Goal: Task Accomplishment & Management: Manage account settings

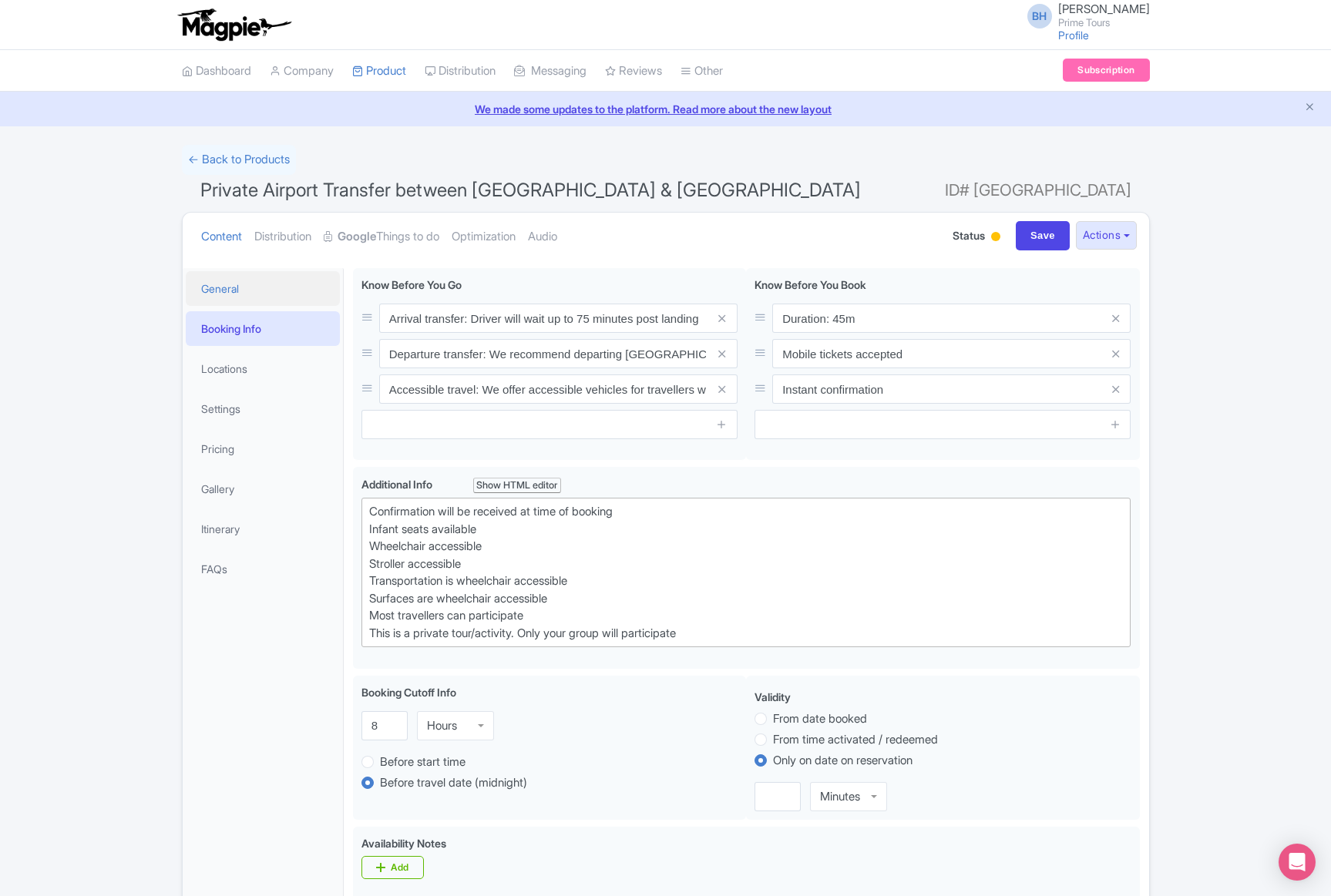
click at [255, 292] on link "General" at bounding box center [262, 288] width 155 height 35
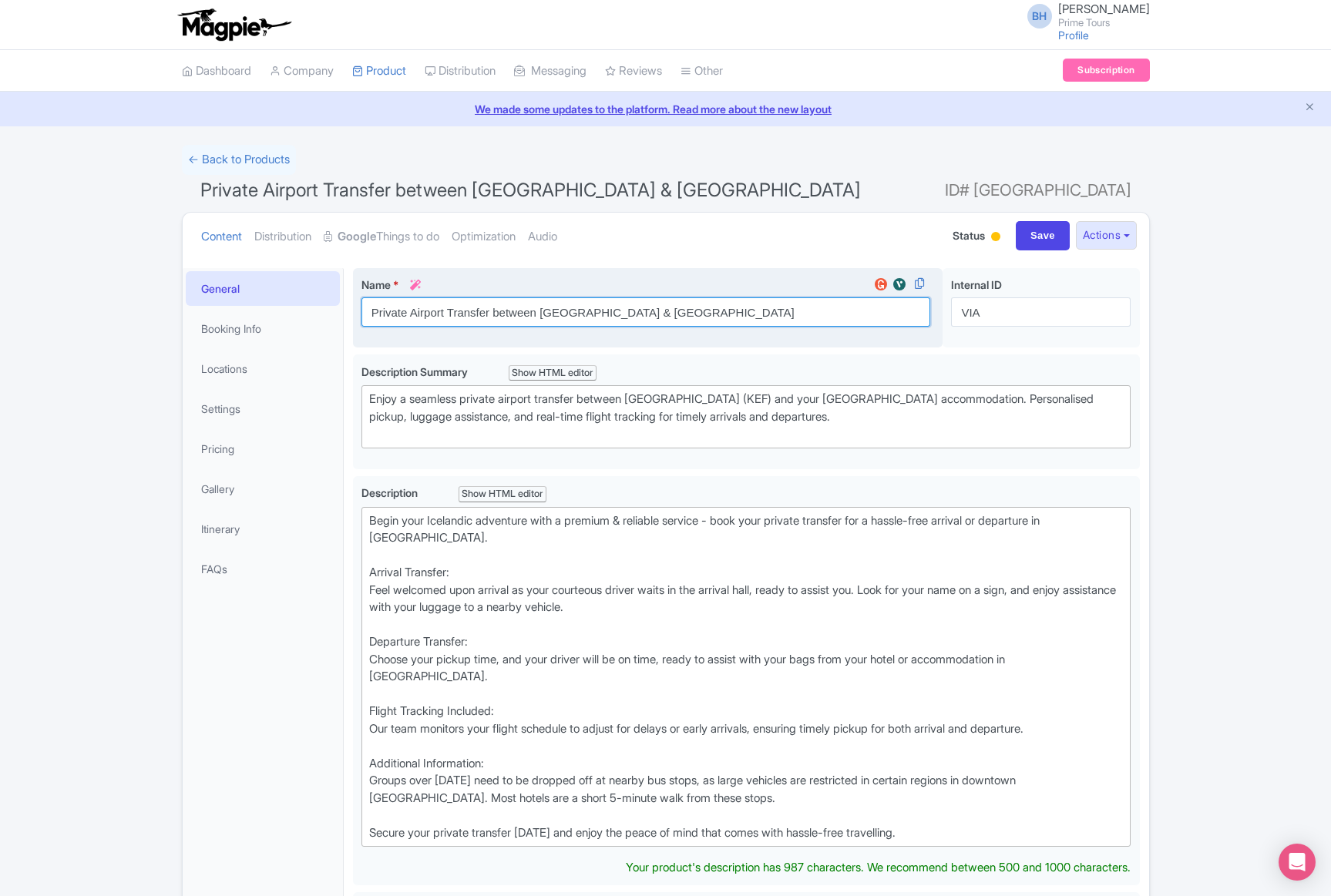
click at [508, 316] on input "Private Airport Transfer between [GEOGRAPHIC_DATA] & [GEOGRAPHIC_DATA]" at bounding box center [647, 312] width 570 height 29
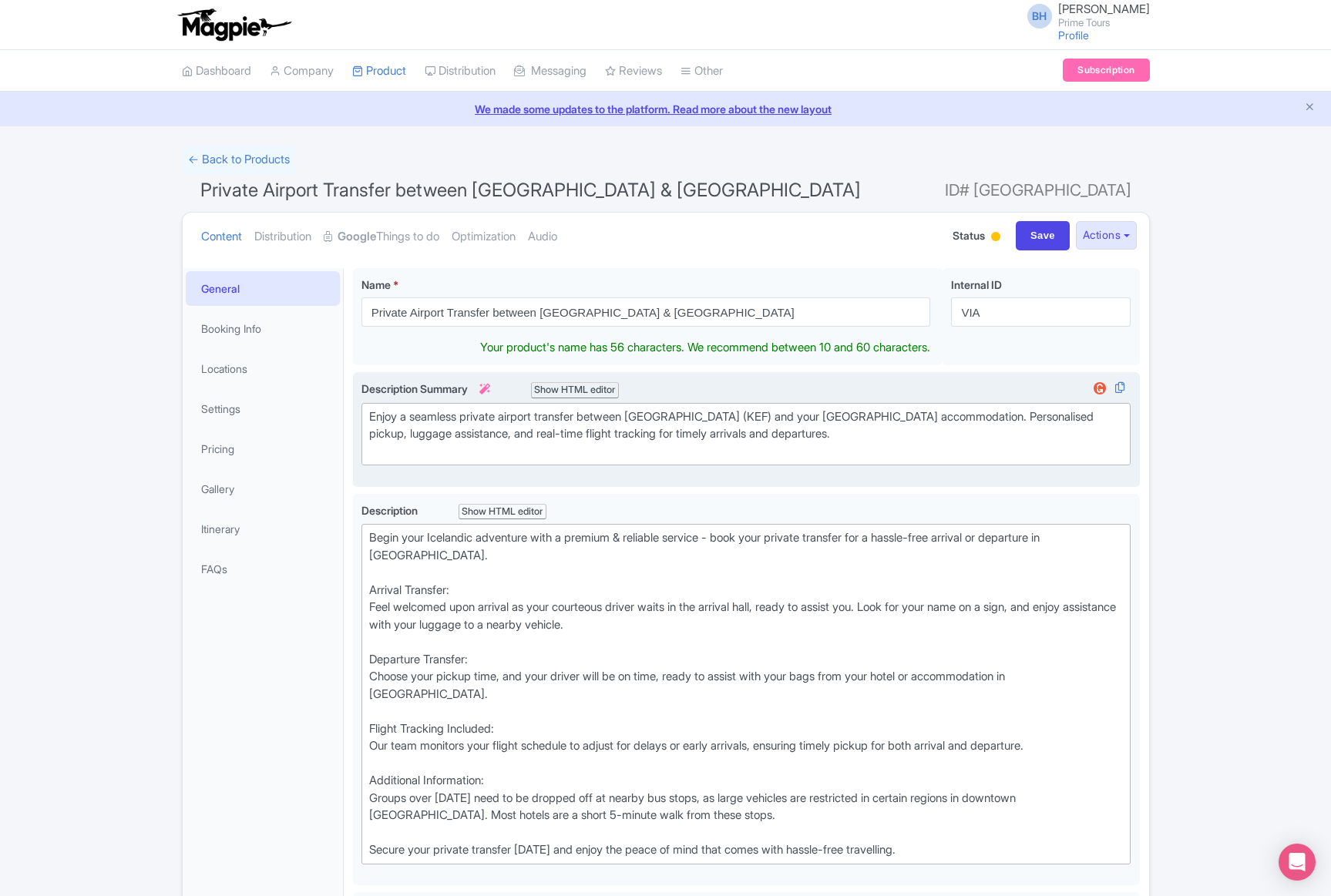
click at [516, 437] on div "Enjoy a seamless private airport transfer between [GEOGRAPHIC_DATA] (KEF) and y…" at bounding box center [747, 434] width 754 height 53
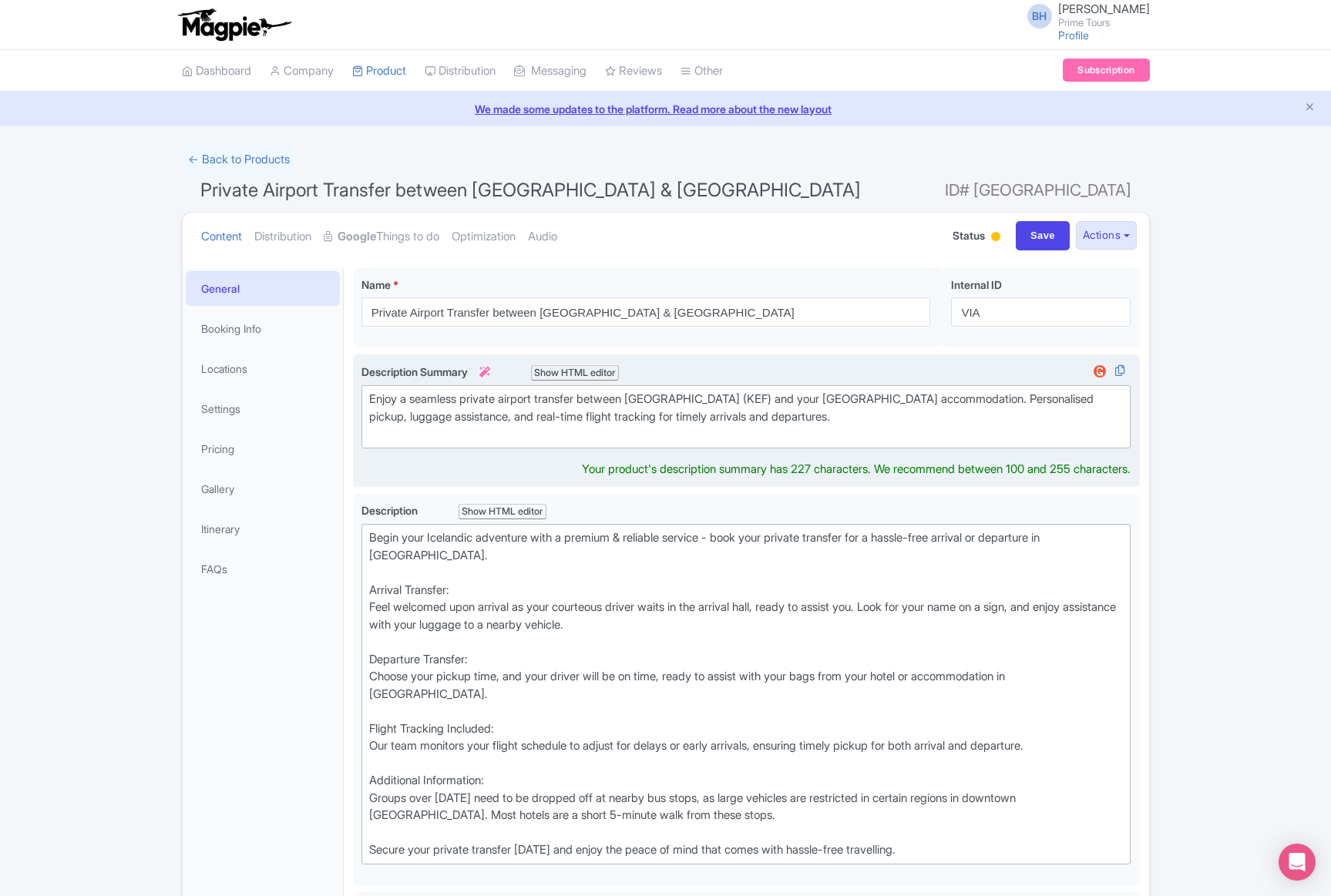
type trix-editor "<div>Enjoy a seamless private airport transfer between [GEOGRAPHIC_DATA] (KEF) …"
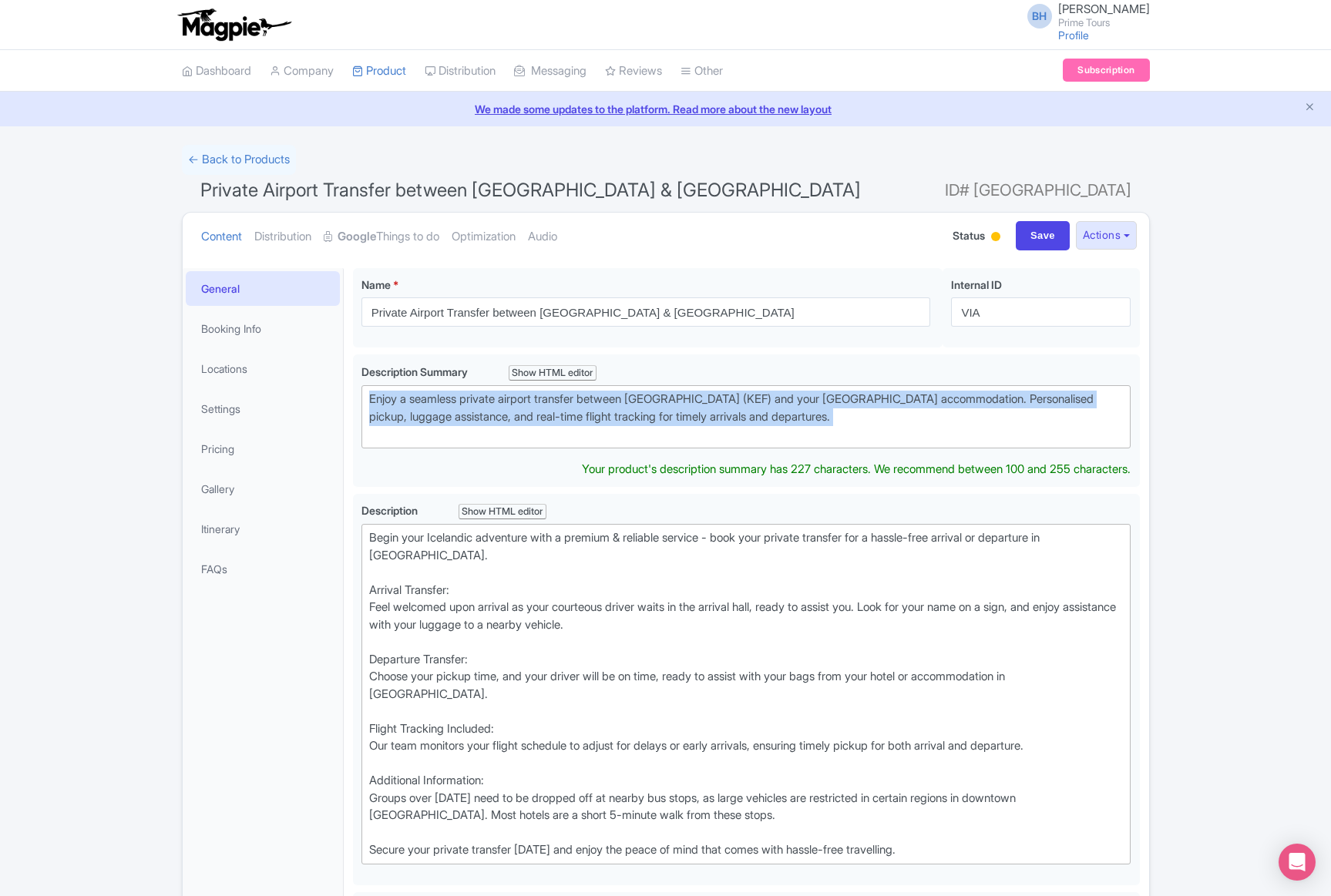
copy div "Enjoy a seamless private airport transfer between [GEOGRAPHIC_DATA] (KEF) and y…"
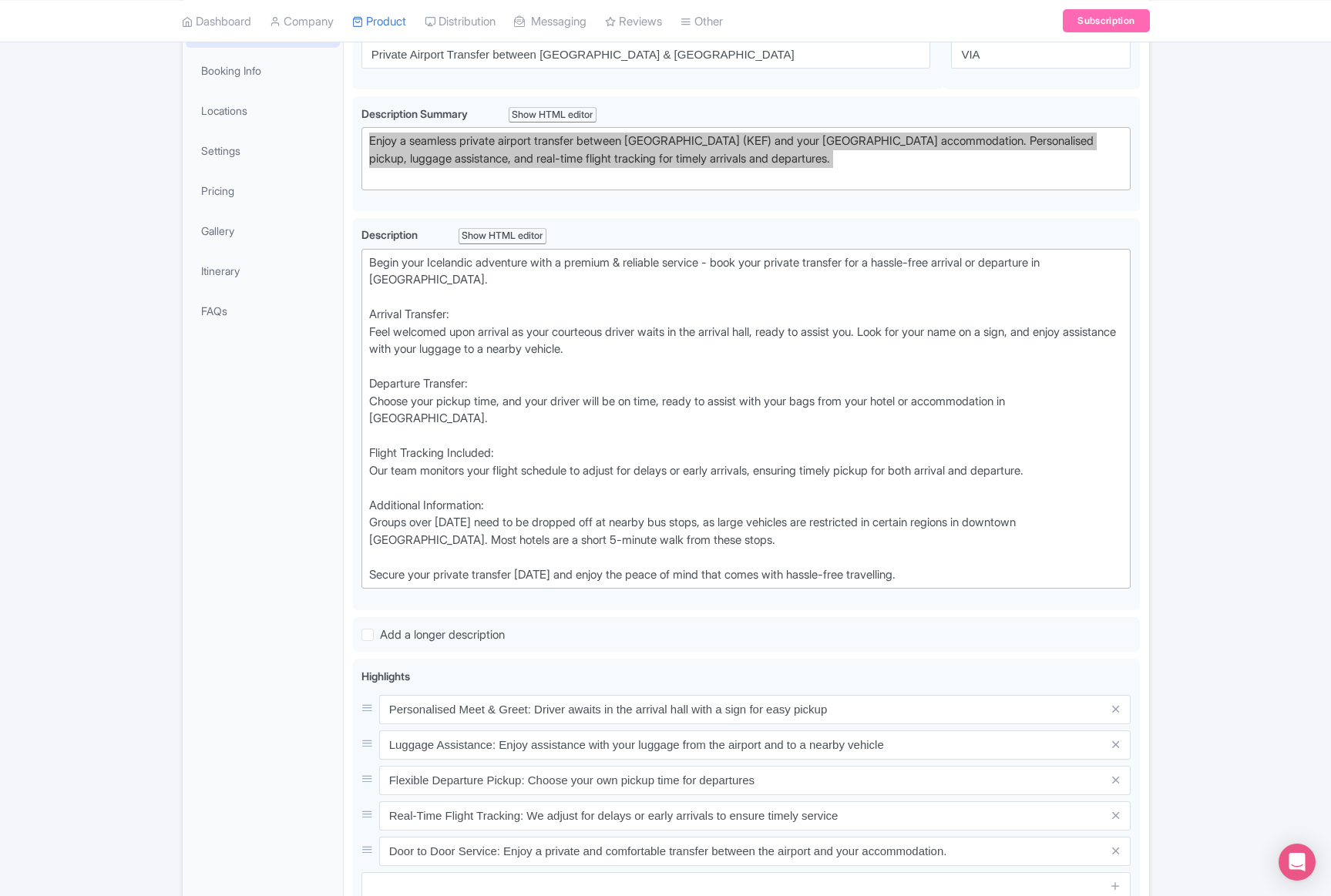
scroll to position [93, 0]
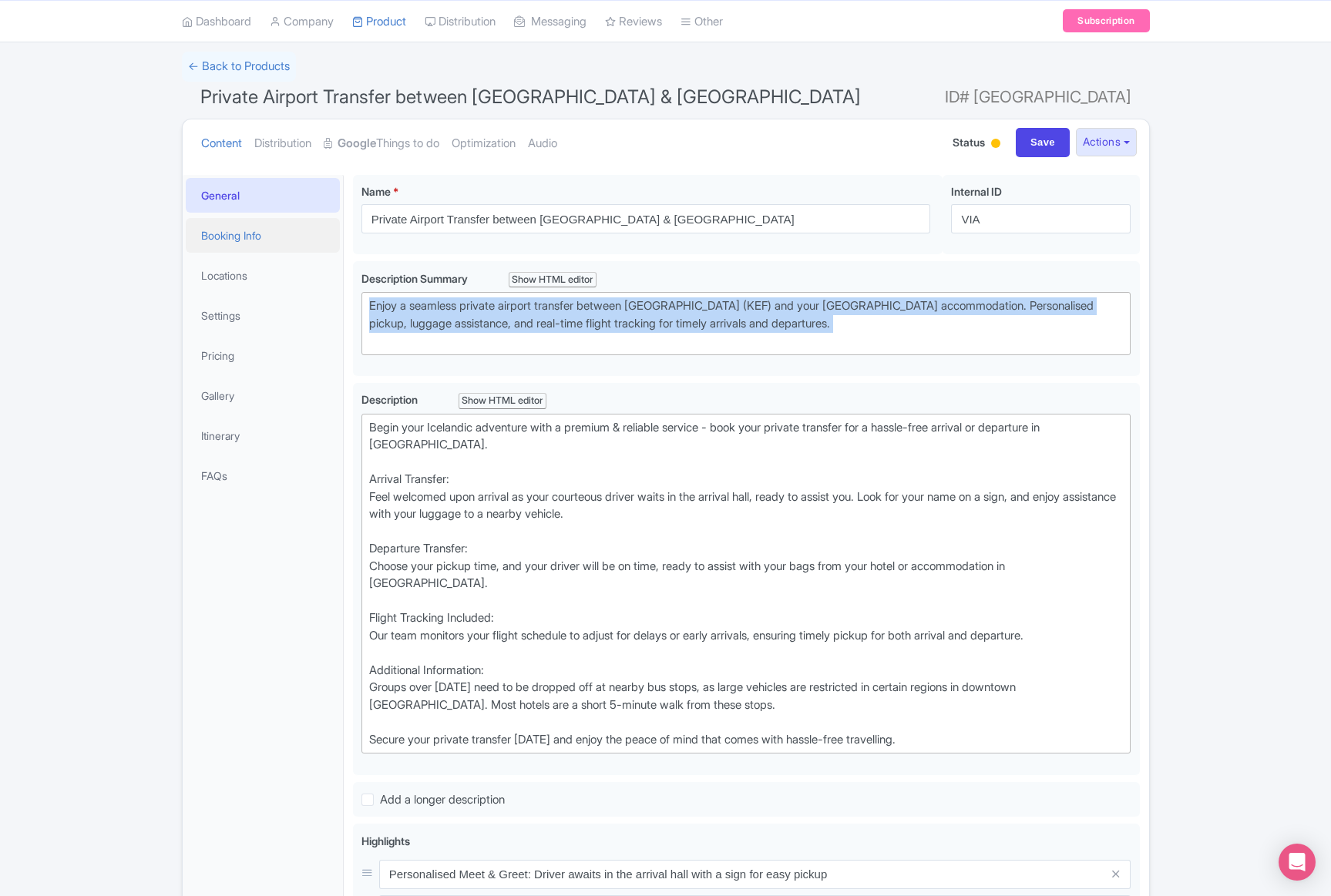
click at [244, 239] on link "Booking Info" at bounding box center [262, 236] width 155 height 35
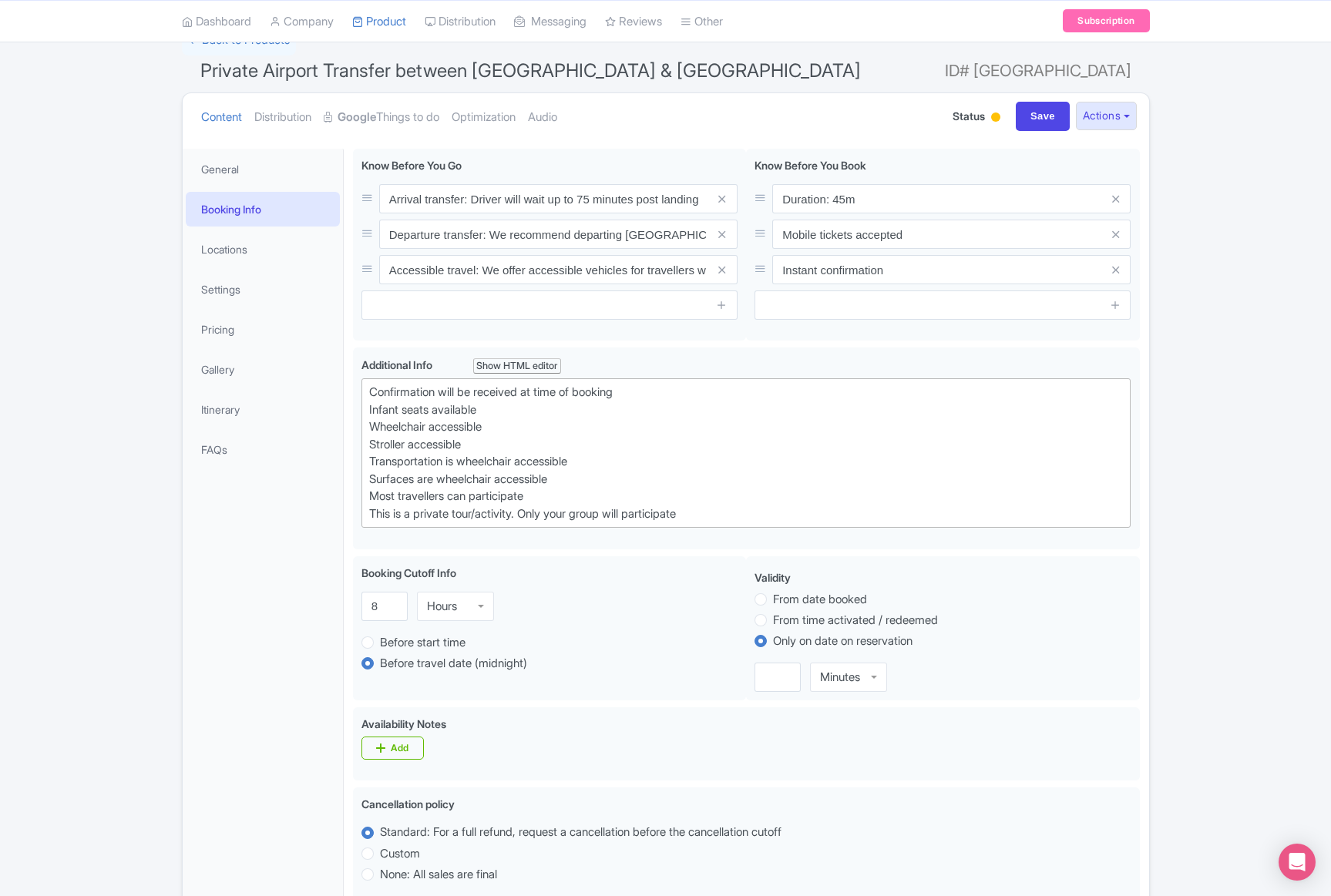
scroll to position [117, 0]
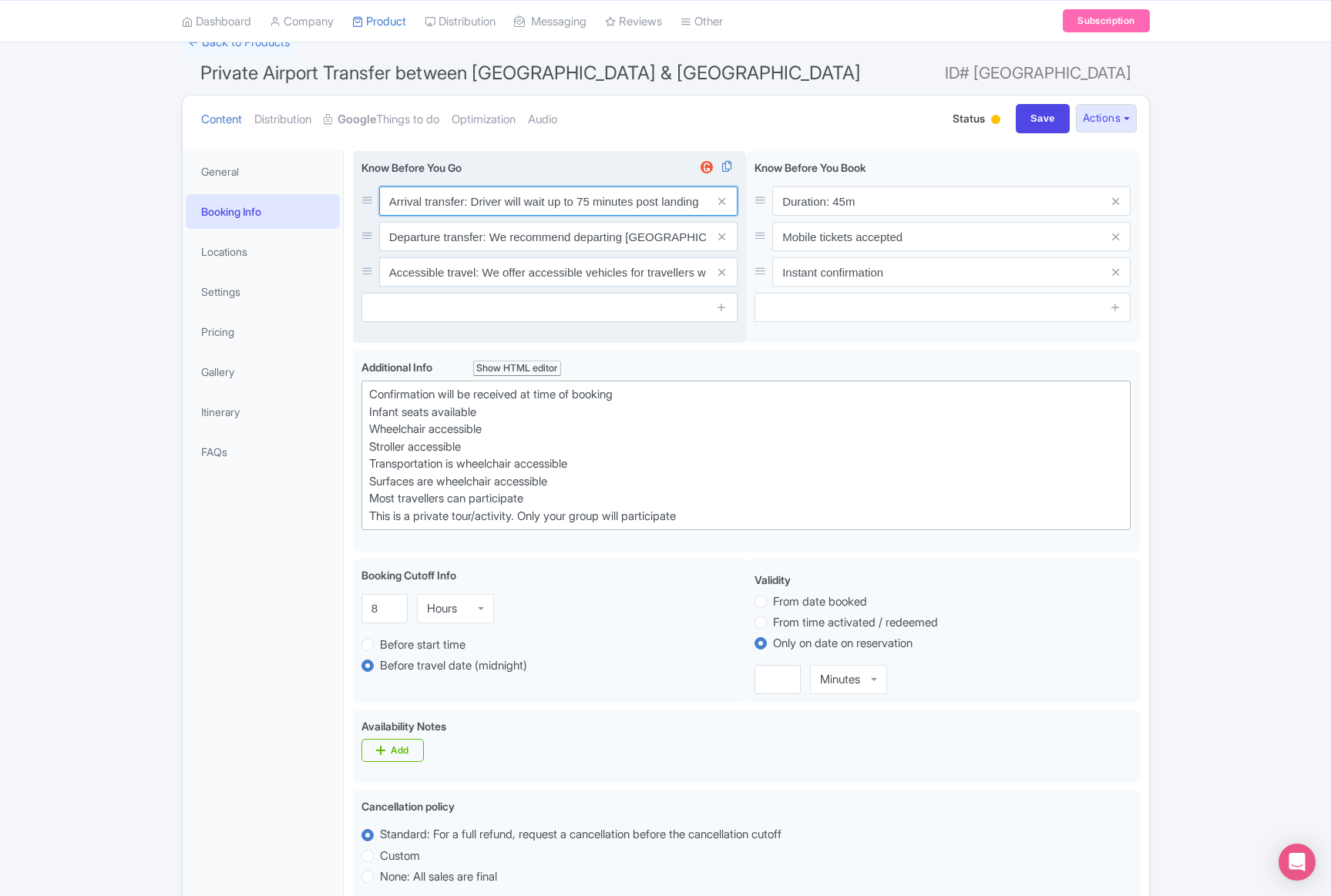
click at [508, 203] on input "Arrival transfer: Driver will wait up to 75 minutes post landing" at bounding box center [558, 201] width 358 height 29
click at [527, 232] on input "Departure transfer: We recommend departing [GEOGRAPHIC_DATA] 3 hours prior to f…" at bounding box center [558, 237] width 358 height 29
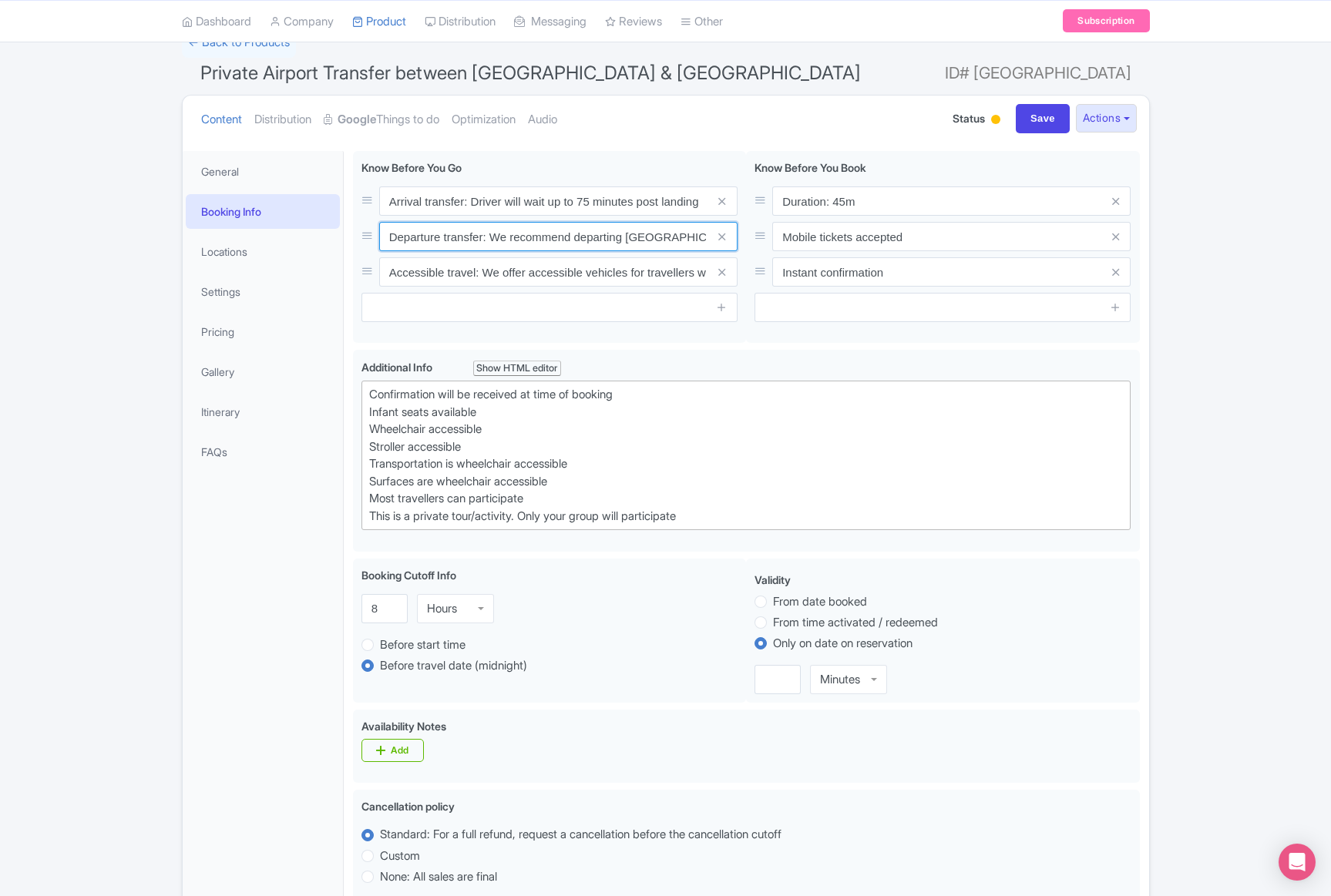
paste input "Arrival transfer: Driver will wait up to 75 minutes post landing"
type input "Departure transfer: We recommend departing [GEOGRAPHIC_DATA] 3 hours prior to f…"
click at [614, 269] on input "Accessible travel: We offer accessible vehicles for travellers who are either w…" at bounding box center [558, 272] width 358 height 29
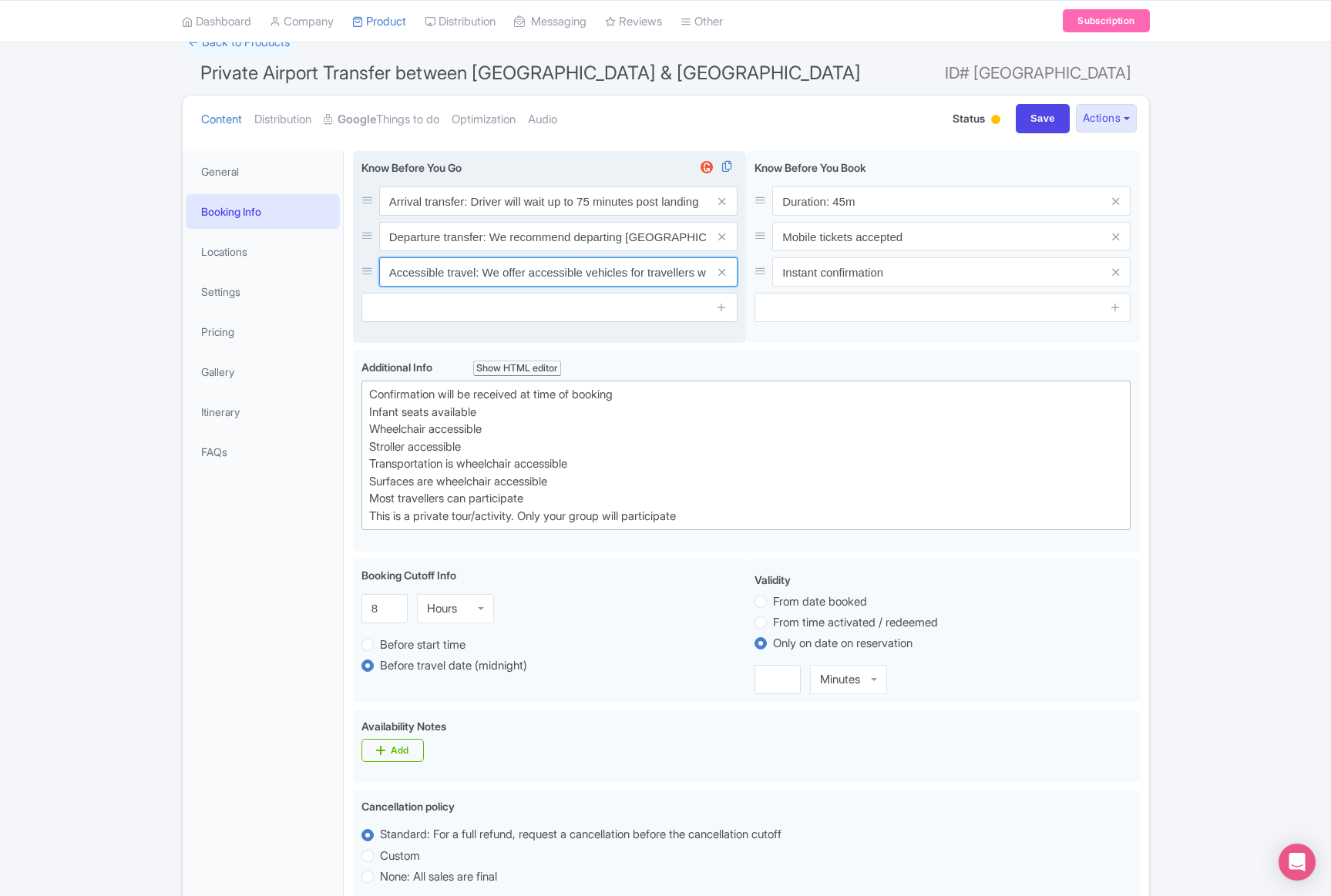
click at [614, 269] on input "Accessible travel: We offer accessible vehicles for travellers who are either w…" at bounding box center [558, 272] width 358 height 29
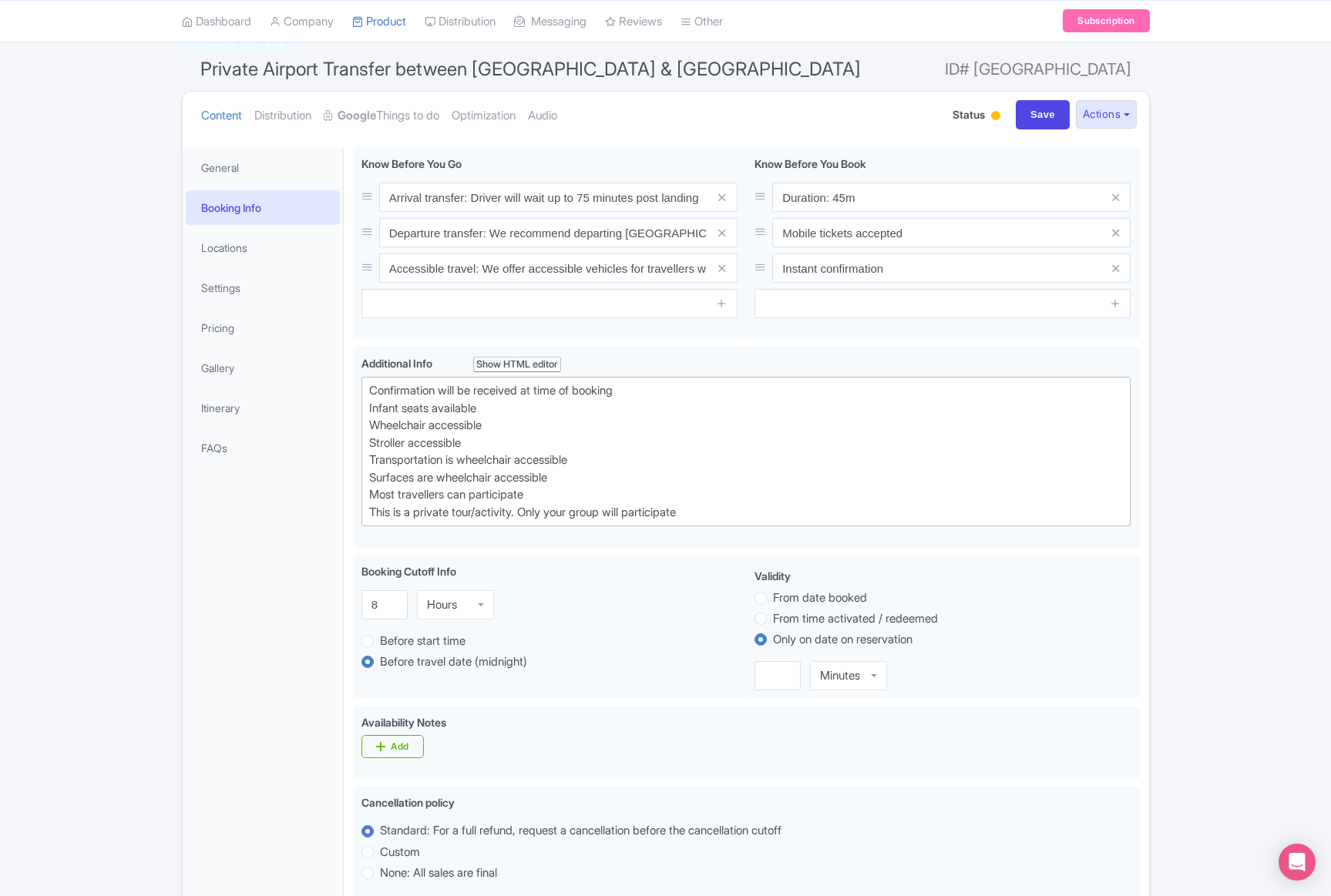
scroll to position [116, 0]
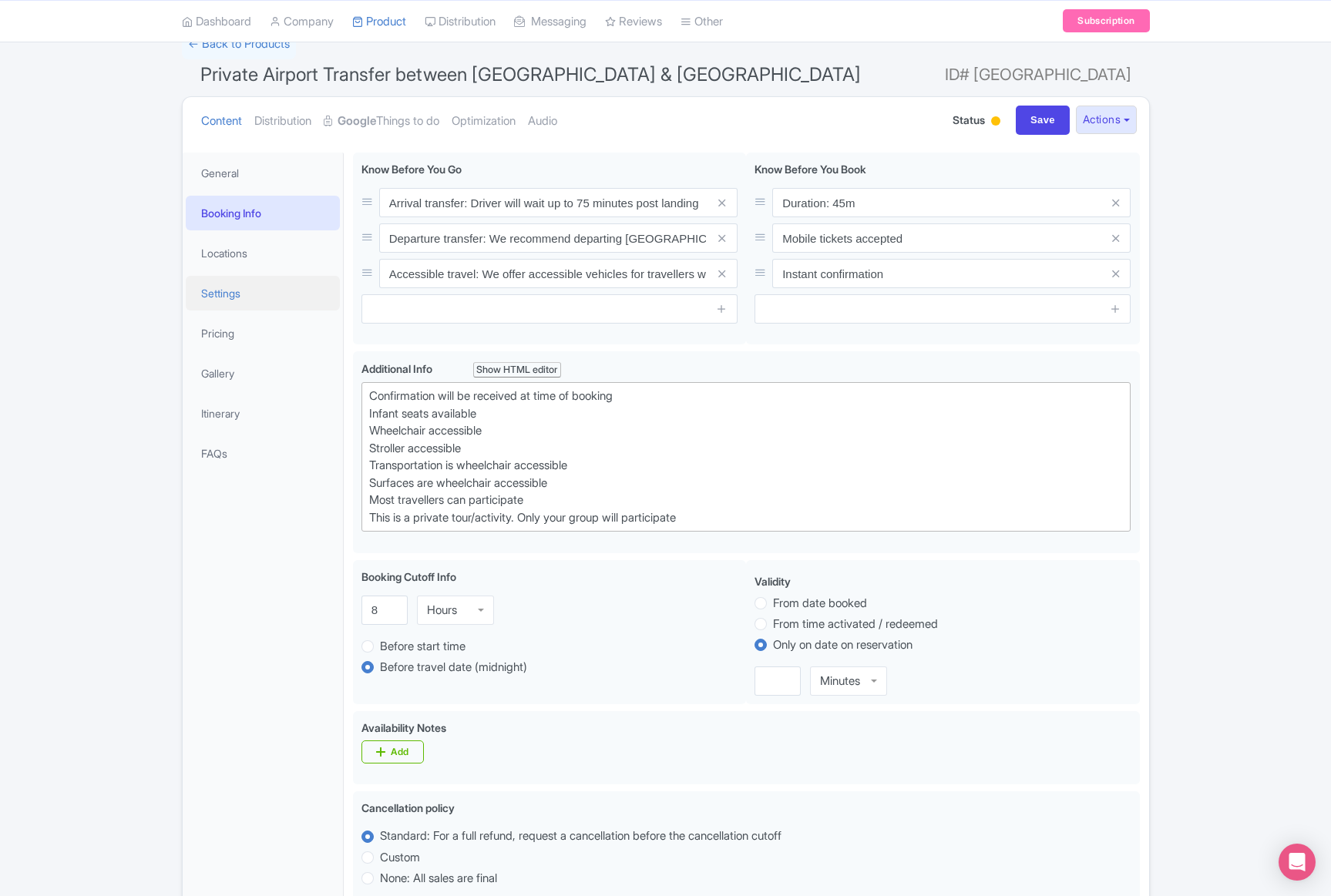
click at [235, 293] on link "Settings" at bounding box center [262, 293] width 155 height 35
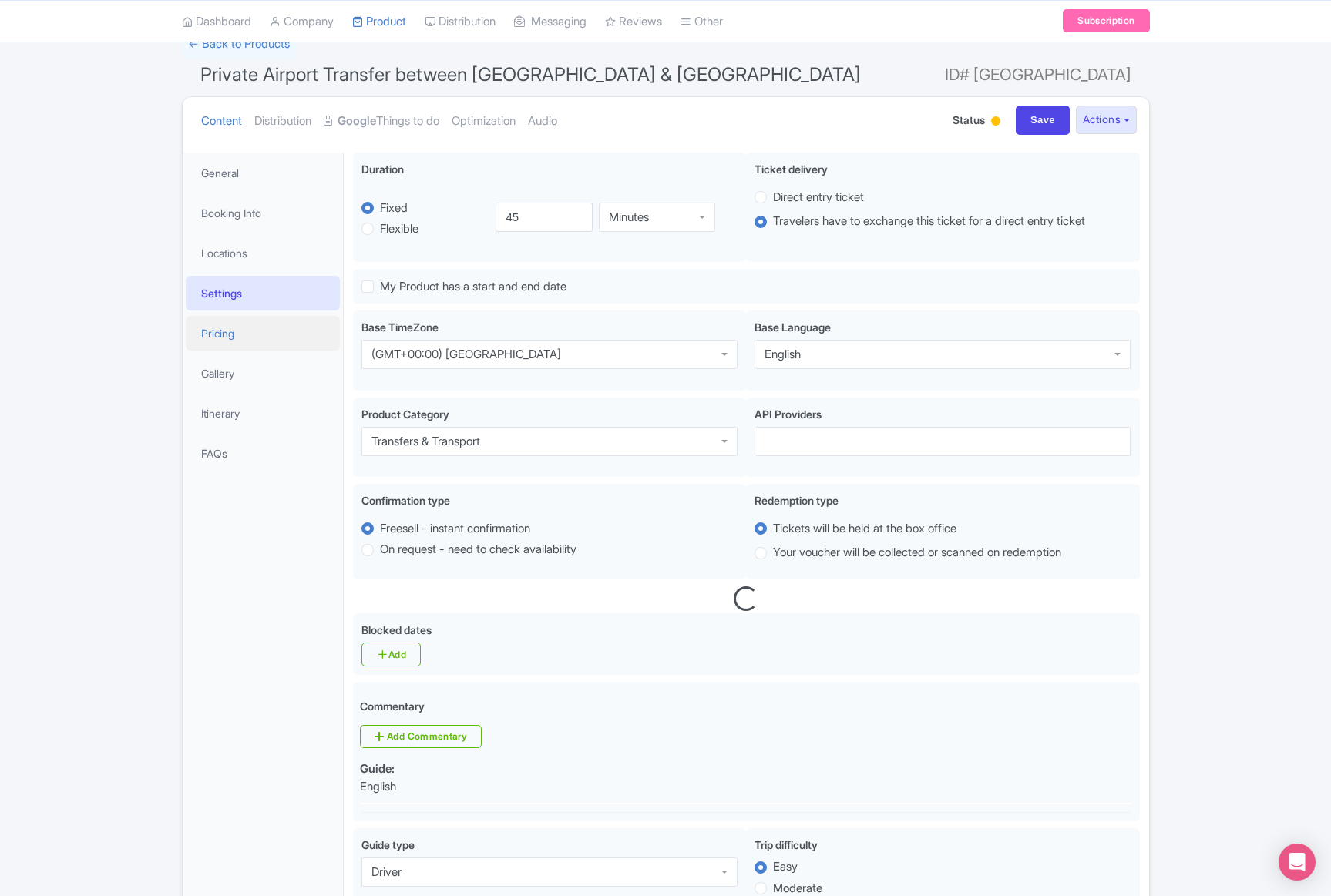
click at [233, 336] on link "Pricing" at bounding box center [262, 333] width 155 height 35
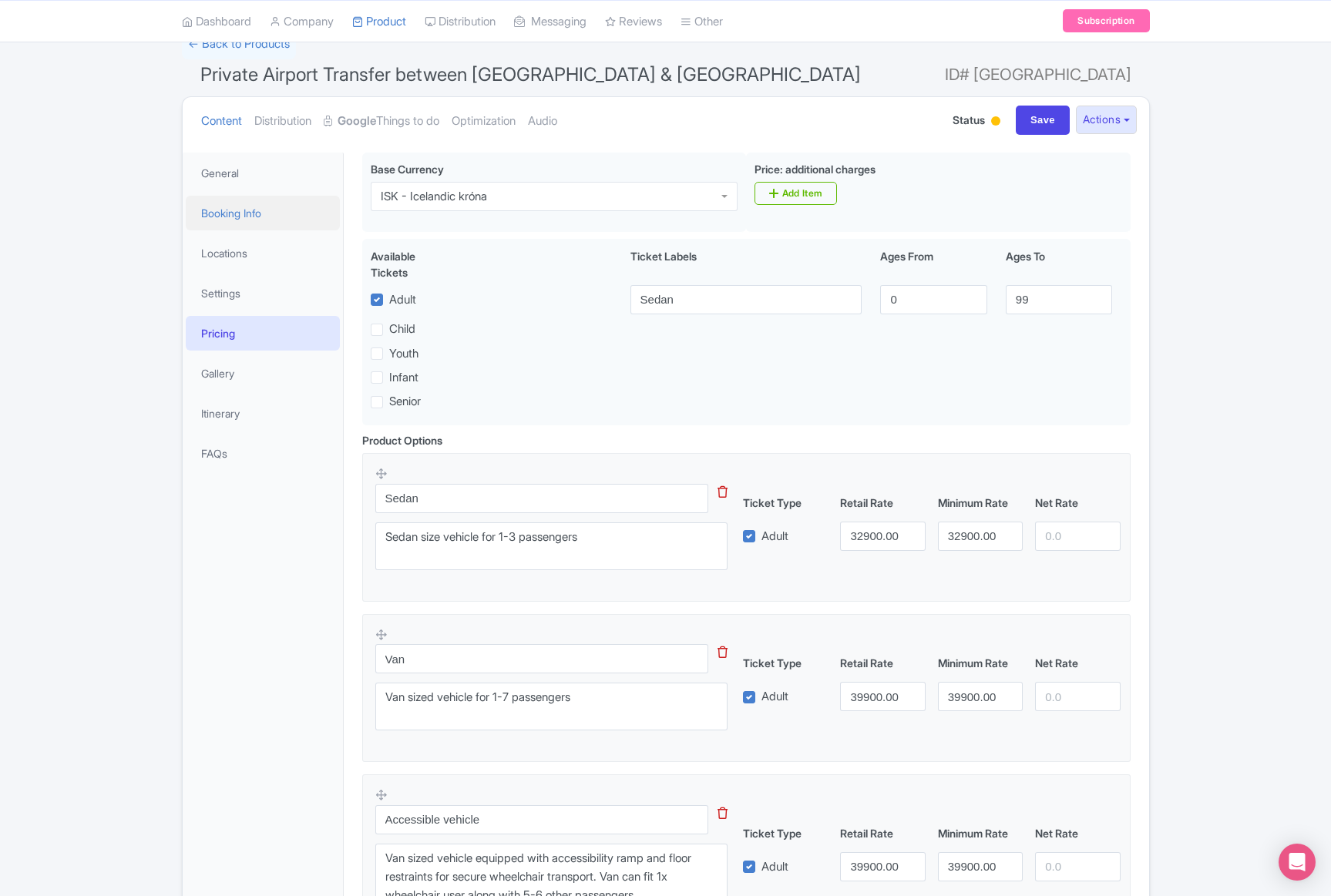
click at [219, 227] on link "Booking Info" at bounding box center [262, 213] width 155 height 35
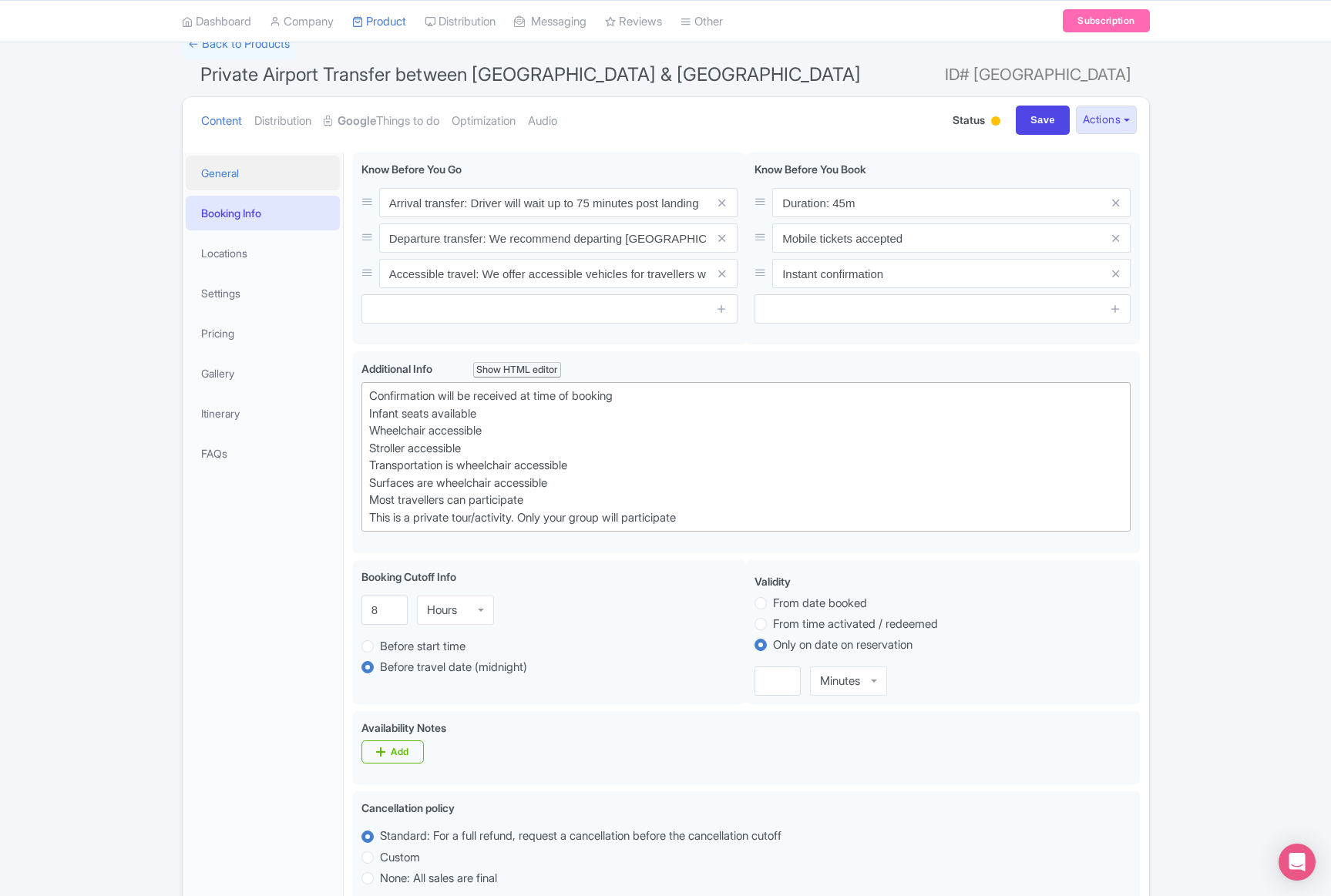
click at [219, 171] on link "General" at bounding box center [262, 173] width 155 height 35
